Goal: Task Accomplishment & Management: Manage account settings

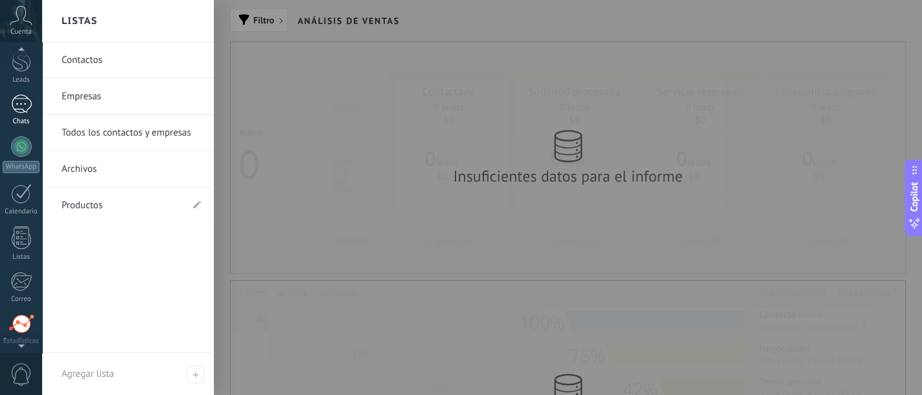
scroll to position [31, 0]
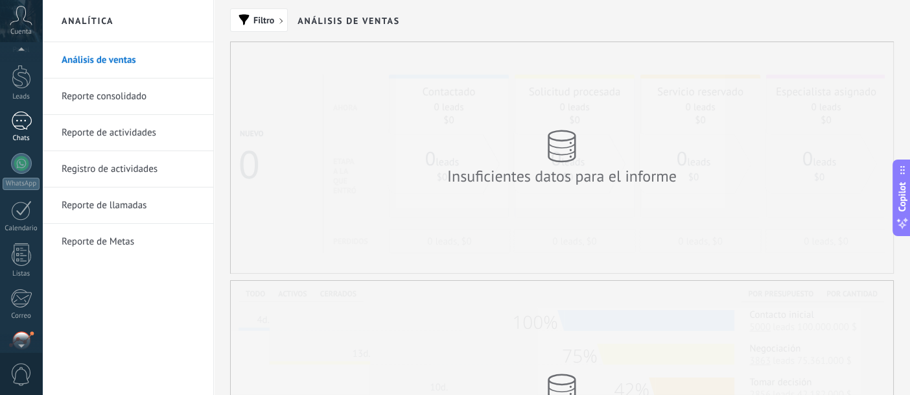
click at [23, 119] on div at bounding box center [21, 120] width 21 height 19
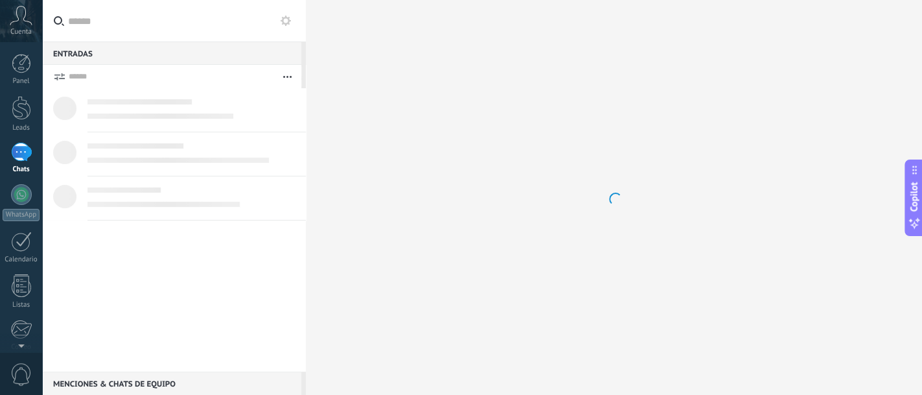
click at [18, 92] on div "Panel Leads Chats WhatsApp Clientes" at bounding box center [21, 275] width 42 height 443
click at [19, 108] on div at bounding box center [21, 108] width 19 height 24
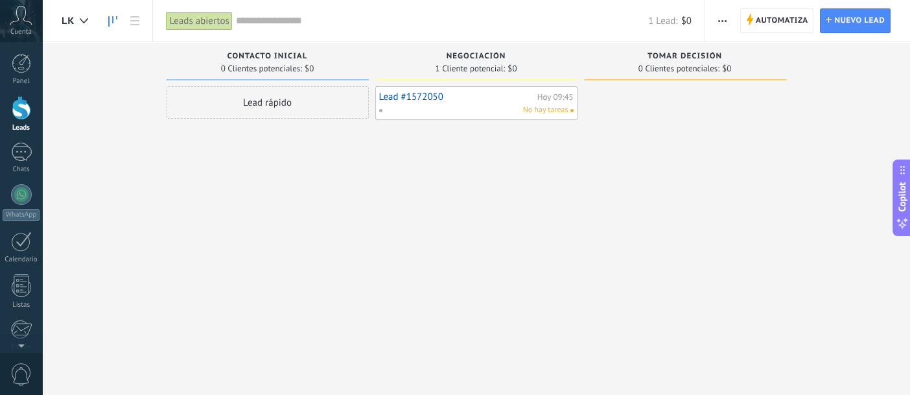
click at [427, 95] on link "Lead #1572050" at bounding box center [456, 96] width 155 height 11
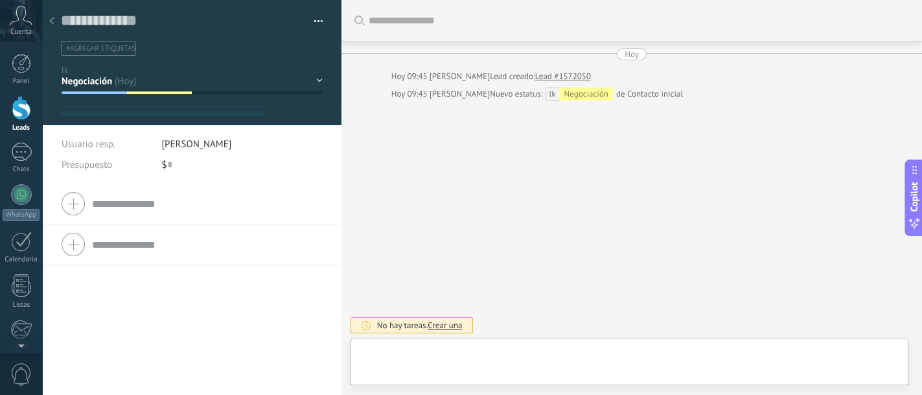
type textarea "**********"
click at [0, 0] on div "Contacto inicial Negociación Tomar decisión Logrado con éxito Ventas Perdidos" at bounding box center [0, 0] width 0 height 0
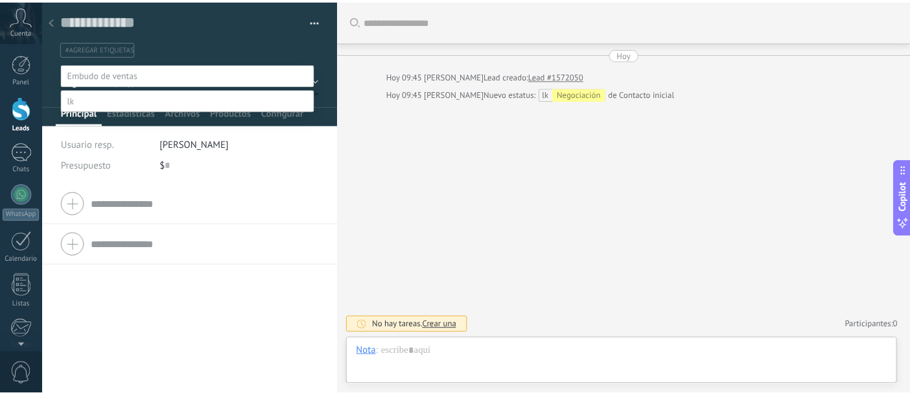
scroll to position [25, 0]
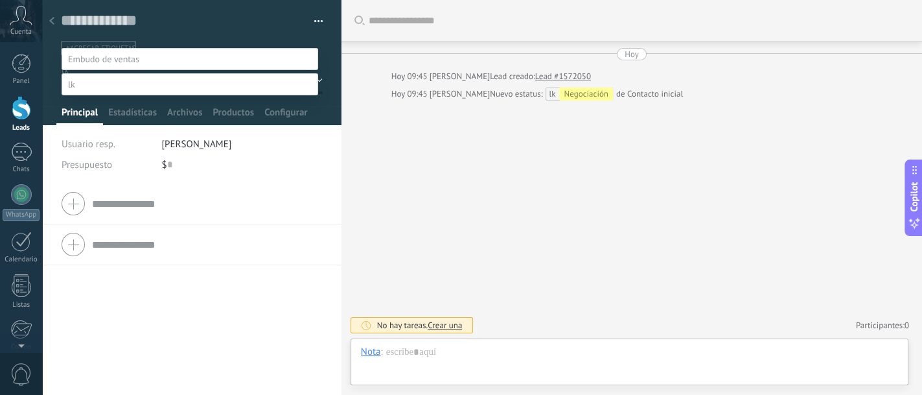
click at [491, 234] on div at bounding box center [482, 181] width 880 height 395
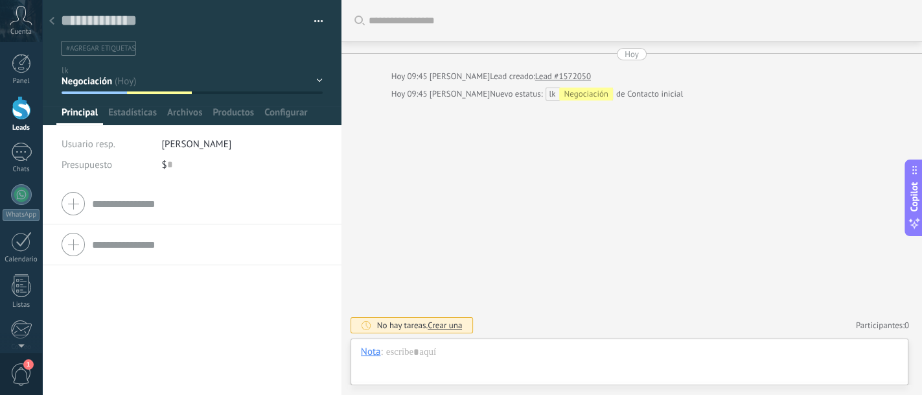
click at [0, 96] on link "Leads" at bounding box center [21, 114] width 42 height 36
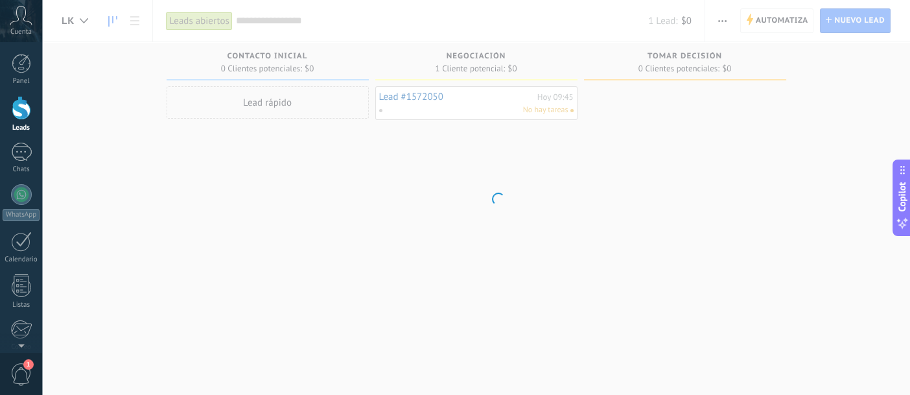
click at [0, 96] on link "Leads" at bounding box center [21, 114] width 42 height 36
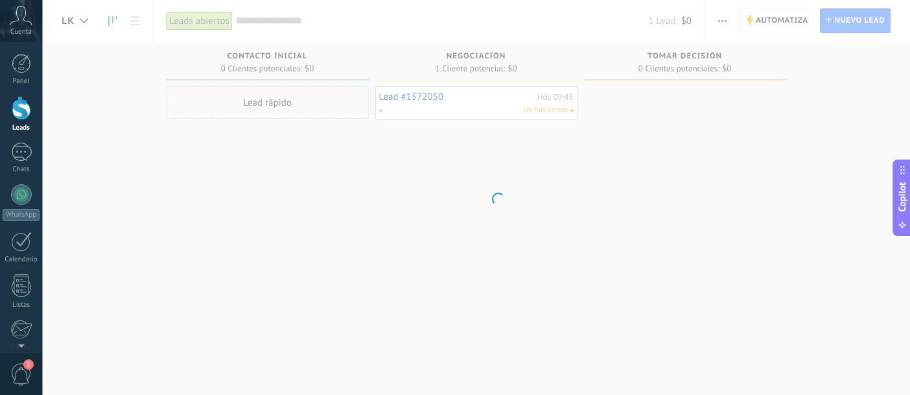
click at [0, 96] on link "Leads" at bounding box center [21, 114] width 42 height 36
